Goal: Navigation & Orientation: Find specific page/section

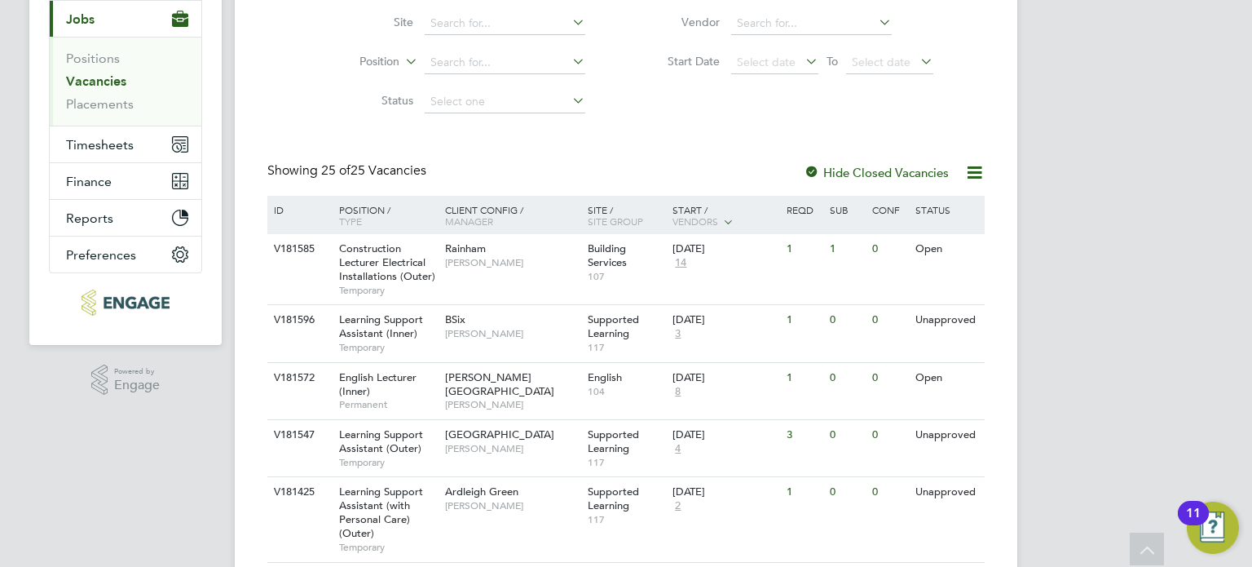
scroll to position [245, 0]
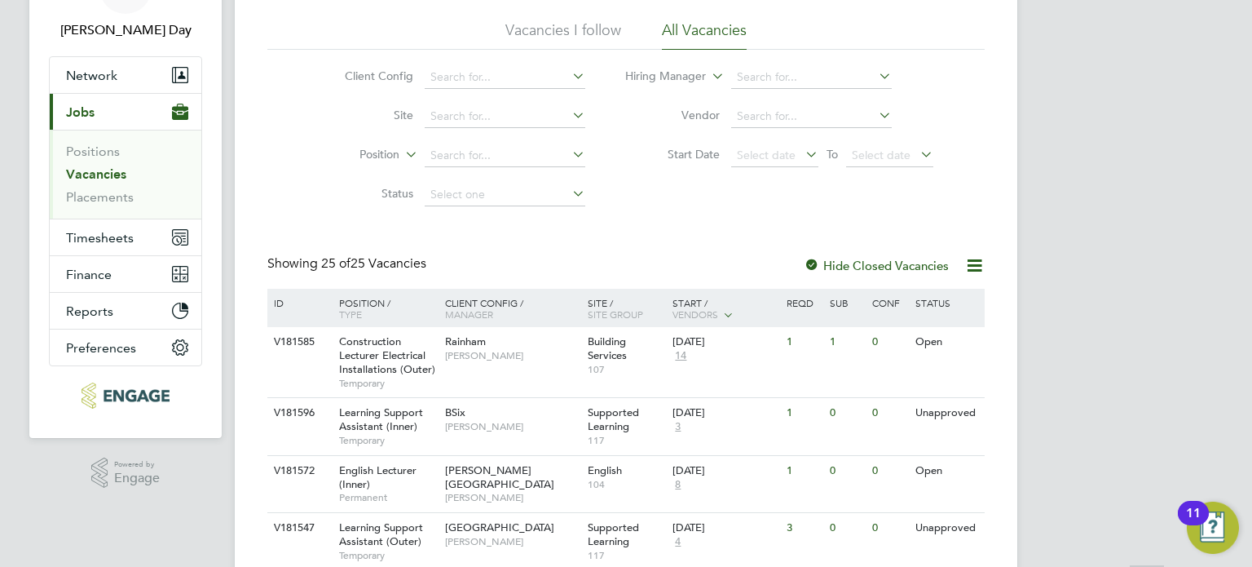
scroll to position [163, 0]
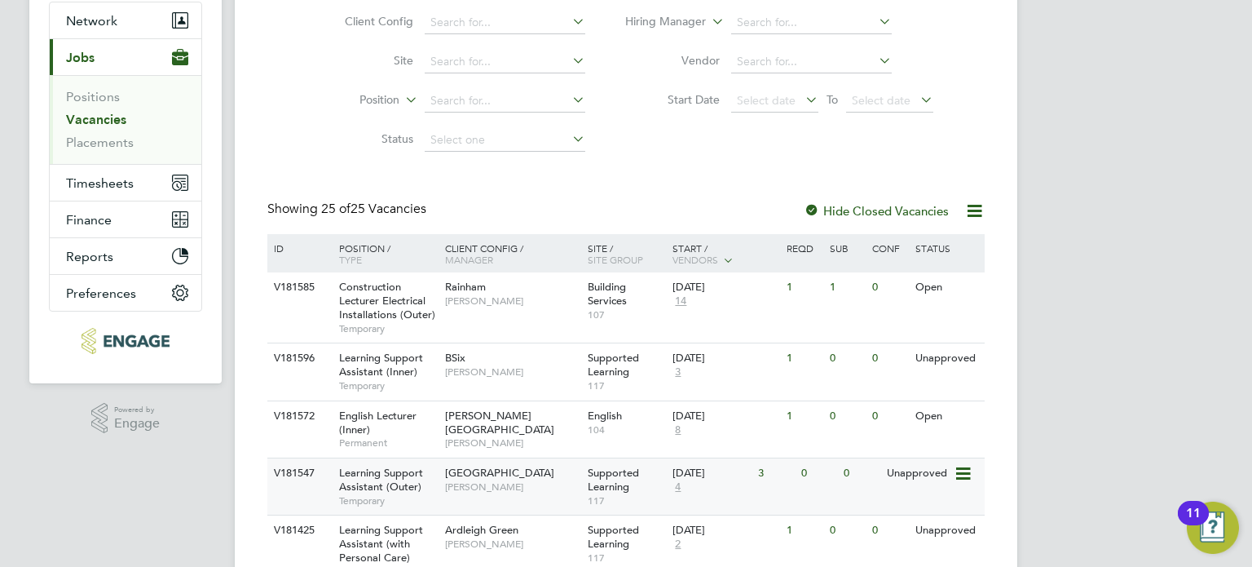
scroll to position [163, 0]
